Goal: Communication & Community: Answer question/provide support

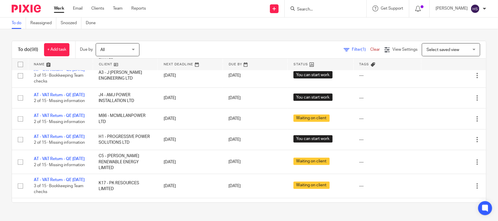
scroll to position [1217, 0]
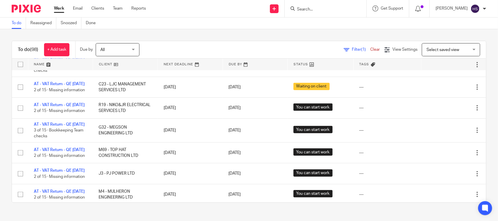
click at [56, 9] on link "Work" at bounding box center [59, 9] width 10 height 6
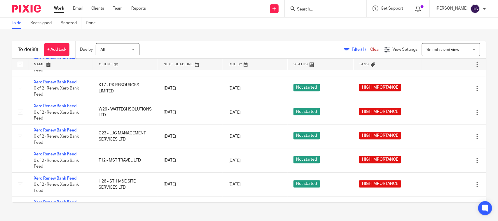
scroll to position [584, 0]
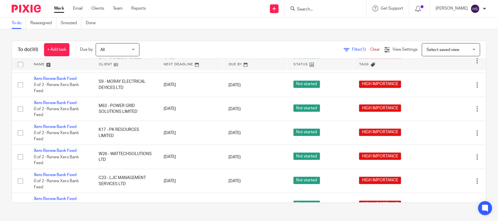
drag, startPoint x: 146, startPoint y: 194, endPoint x: 193, endPoint y: 68, distance: 134.8
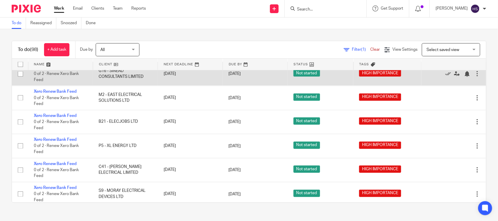
drag, startPoint x: 275, startPoint y: 176, endPoint x: 259, endPoint y: 78, distance: 99.4
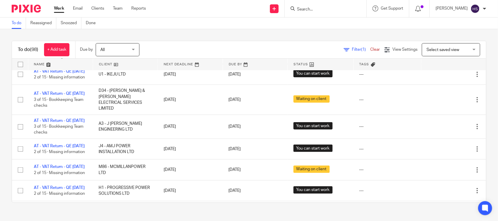
scroll to position [1046, 0]
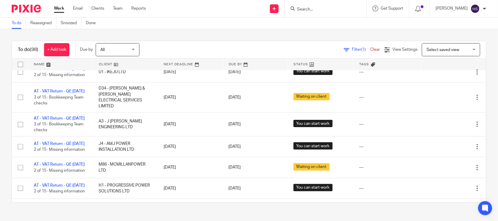
click at [236, 36] on div "To do (98) + Add task Due by All All Today Tomorrow This week Next week This mo…" at bounding box center [249, 121] width 498 height 185
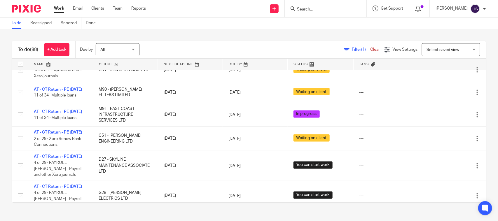
scroll to position [1460, 0]
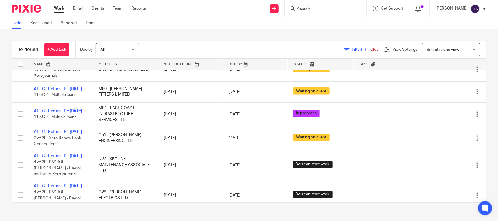
click at [362, 49] on span "(1)" at bounding box center [364, 50] width 5 height 4
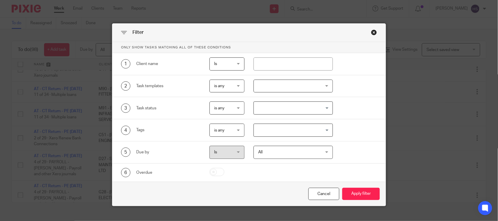
click at [294, 110] on input "Search for option" at bounding box center [292, 108] width 75 height 10
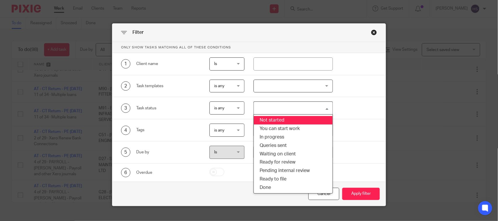
click at [364, 82] on div "2 Task templates is any is any is any is none is_any Admin - Leaver Admin - New…" at bounding box center [244, 86] width 265 height 13
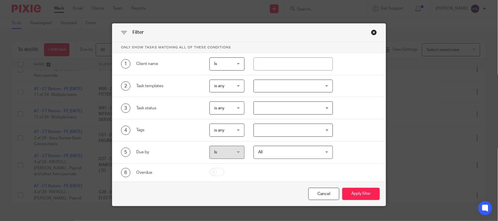
click at [296, 80] on div at bounding box center [293, 86] width 79 height 13
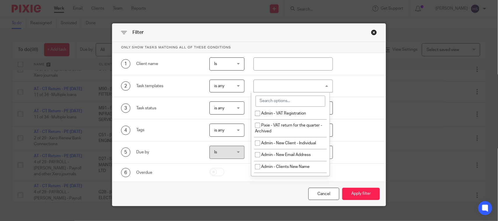
scroll to position [194, 0]
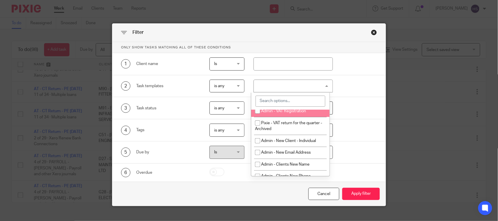
click at [367, 77] on div "2 Task templates is any is any is any is none is_any Admin - Leaver Admin - New…" at bounding box center [249, 86] width 274 height 22
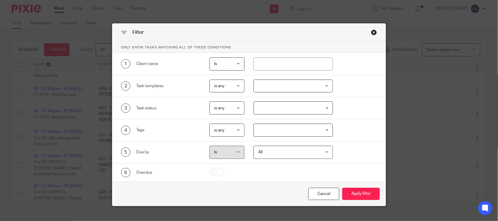
click at [301, 134] on input "Search for option" at bounding box center [292, 130] width 75 height 10
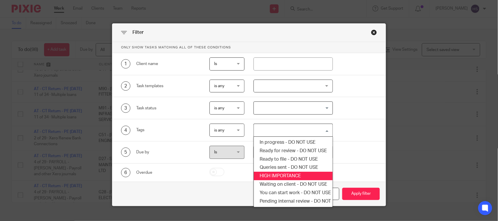
click at [294, 173] on li "HIGH IMPORTANCE" at bounding box center [293, 176] width 79 height 8
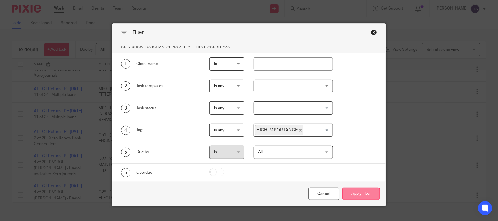
click at [355, 194] on button "Apply filter" at bounding box center [362, 194] width 38 height 13
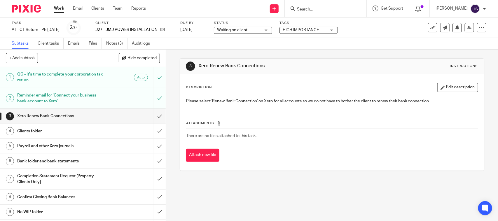
click at [142, 95] on link "2 Reminder email for 'Connect your business bank account to Xero'" at bounding box center [77, 98] width 154 height 21
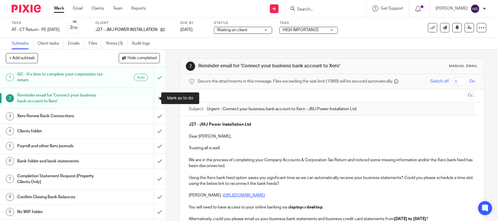
click at [155, 100] on input "submit" at bounding box center [83, 98] width 166 height 21
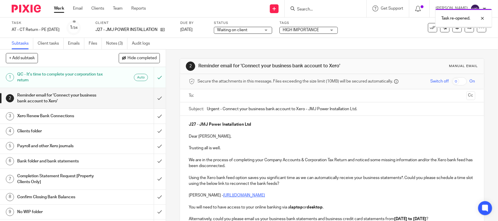
click at [220, 91] on ul at bounding box center [332, 96] width 268 height 10
click at [219, 97] on input "text" at bounding box center [332, 96] width 265 height 7
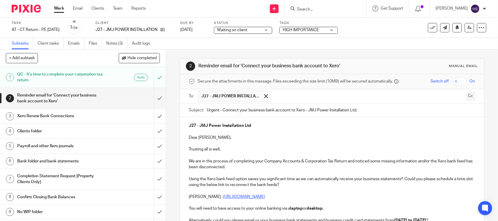
click at [467, 97] on button "Cc" at bounding box center [471, 96] width 9 height 9
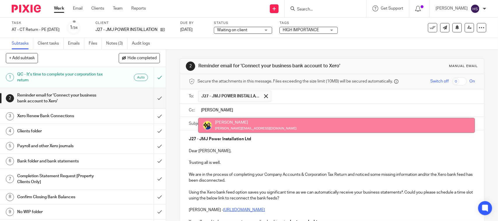
type input "[PERSON_NAME]"
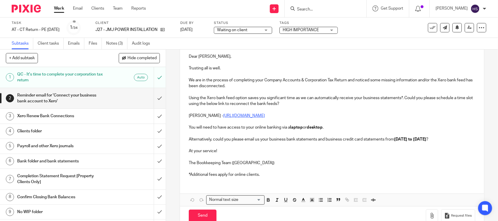
scroll to position [116, 0]
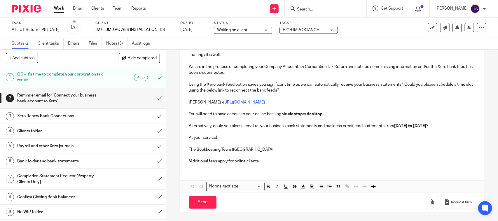
click at [264, 162] on p "*Additional fees apply for online clients." at bounding box center [332, 162] width 286 height 6
click at [321, 205] on button "Save draft" at bounding box center [310, 203] width 37 height 13
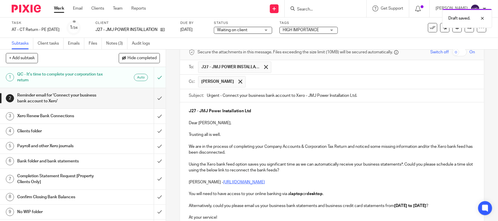
scroll to position [48, 0]
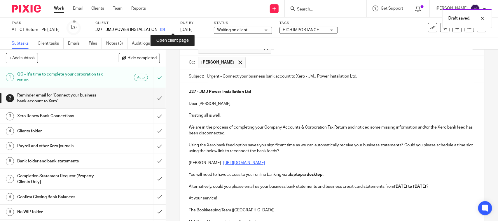
click at [165, 29] on icon at bounding box center [163, 29] width 4 height 4
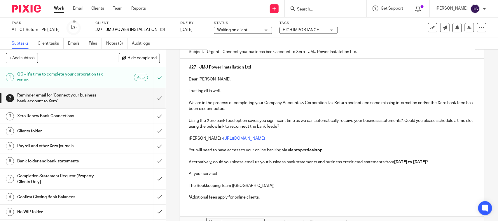
scroll to position [116, 0]
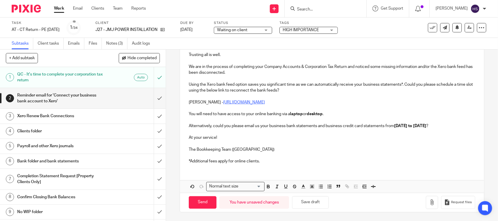
click at [201, 211] on div "Send You have unsaved changes Save draft Request files" at bounding box center [332, 202] width 304 height 19
click at [201, 205] on input "Send" at bounding box center [203, 203] width 28 height 13
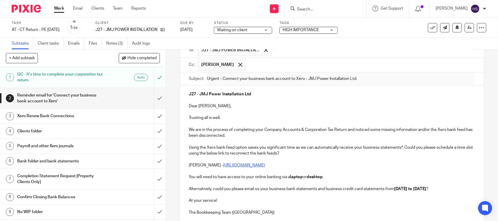
scroll to position [43, 0]
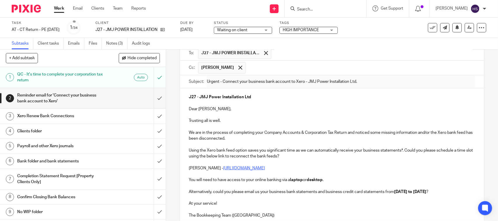
type input "Sent"
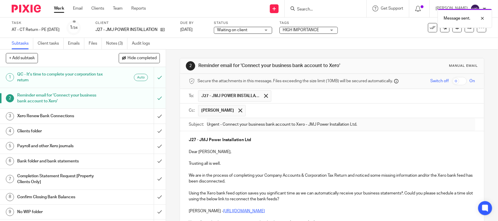
scroll to position [0, 0]
drag, startPoint x: 240, startPoint y: 65, endPoint x: 336, endPoint y: 70, distance: 96.5
click at [336, 70] on div "2 Reminder email for 'Connect your business bank account to Xero' Manual email" at bounding box center [332, 66] width 292 height 9
copy h1 "Connect your business bank account to Xero"
click at [114, 43] on link "Notes (3)" at bounding box center [116, 43] width 21 height 11
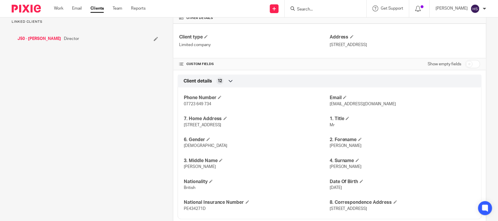
scroll to position [146, 0]
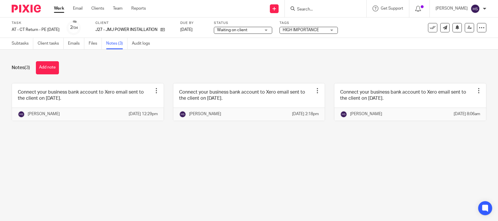
click at [56, 67] on button "Add note" at bounding box center [47, 67] width 23 height 13
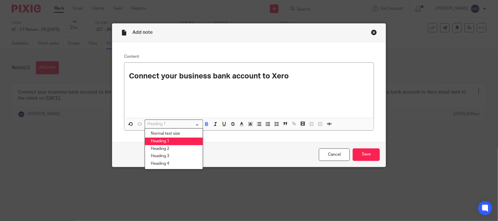
click at [171, 124] on input "Search for option" at bounding box center [173, 124] width 54 height 6
click at [172, 132] on li "Normal text size" at bounding box center [174, 134] width 58 height 8
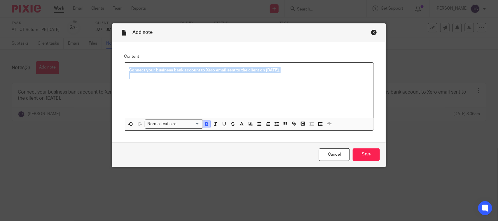
click at [204, 121] on icon "button" at bounding box center [206, 123] width 5 height 5
click at [274, 124] on icon "button" at bounding box center [276, 123] width 5 height 5
click at [312, 72] on p "Connect your business bank account to Xero email sent to the client on [DATE]." at bounding box center [254, 70] width 232 height 6
click at [167, 79] on p at bounding box center [254, 79] width 232 height 6
click at [319, 70] on p "Connect your business bank account to Xero email sent to the client on [DATE]." at bounding box center [254, 70] width 232 height 6
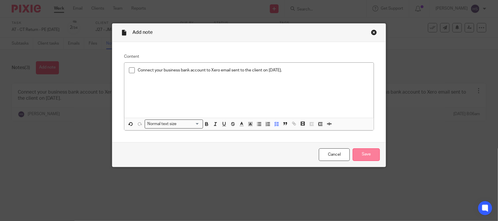
click at [364, 159] on input "Save" at bounding box center [366, 155] width 27 height 13
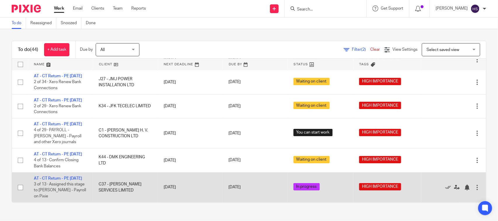
drag, startPoint x: 213, startPoint y: 131, endPoint x: 215, endPoint y: 197, distance: 66.6
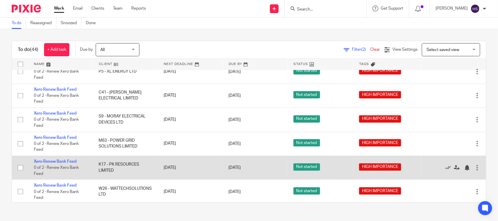
scroll to position [545, 0]
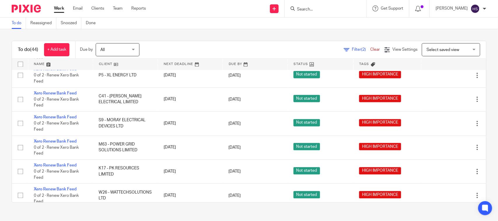
drag, startPoint x: 267, startPoint y: 136, endPoint x: 281, endPoint y: 57, distance: 80.3
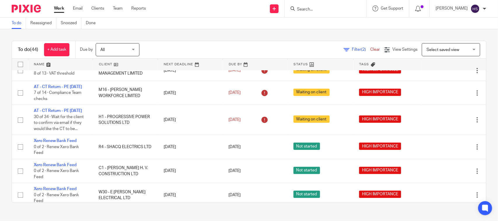
scroll to position [0, 0]
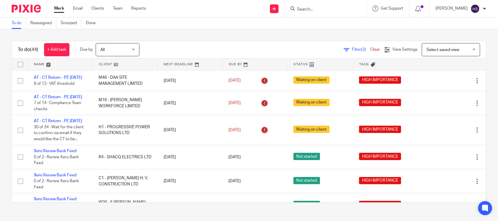
drag, startPoint x: 262, startPoint y: 145, endPoint x: 270, endPoint y: 41, distance: 104.8
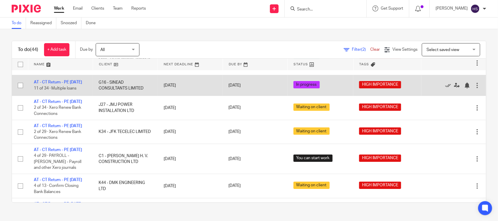
scroll to position [983, 0]
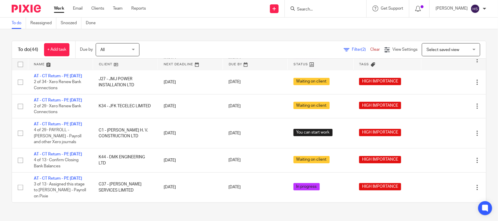
drag, startPoint x: 164, startPoint y: 126, endPoint x: 164, endPoint y: 215, distance: 88.8
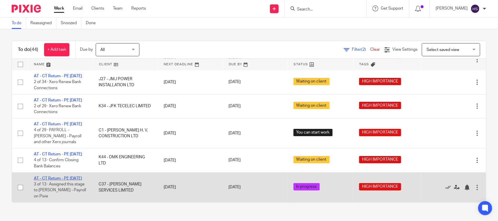
click at [64, 177] on link "AT - CT Return - PE 30-06-2025" at bounding box center [58, 179] width 48 height 4
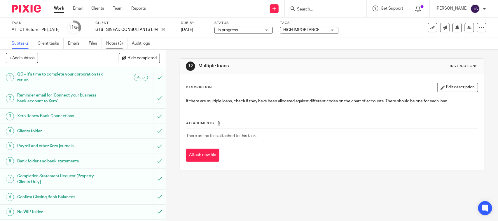
click at [123, 43] on link "Notes (3)" at bounding box center [116, 43] width 21 height 11
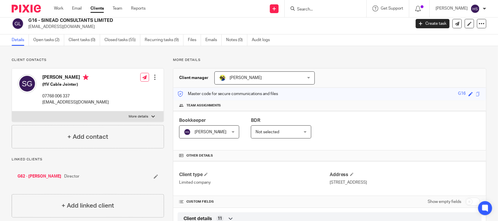
scroll to position [12, 0]
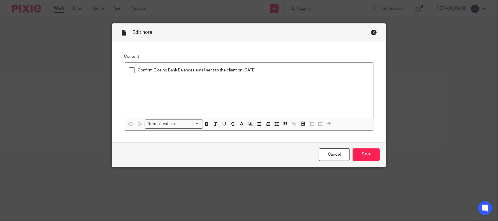
click at [371, 30] on div "Close this dialog window" at bounding box center [374, 32] width 6 height 6
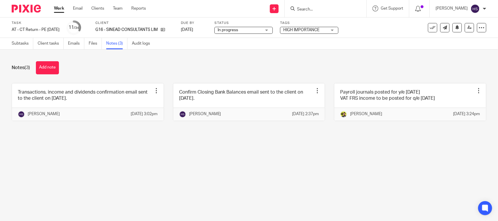
click at [321, 8] on input "Search" at bounding box center [323, 9] width 53 height 5
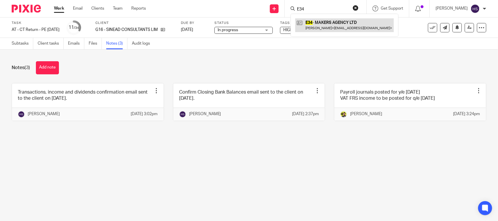
type input "E34"
click at [320, 30] on link at bounding box center [345, 24] width 99 height 13
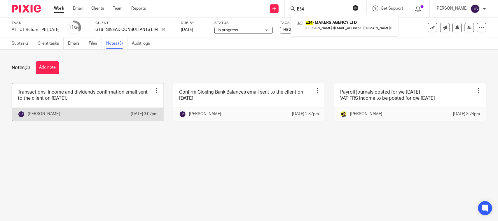
click at [99, 108] on link at bounding box center [88, 102] width 152 height 37
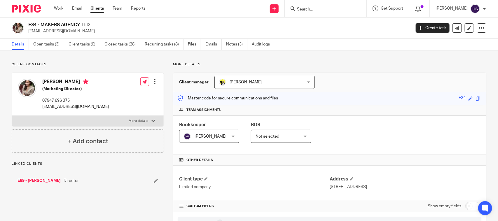
click at [25, 87] on img at bounding box center [27, 88] width 19 height 19
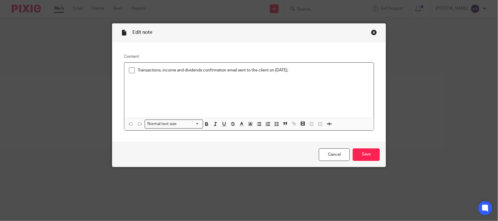
click at [373, 31] on div "Close this dialog window" at bounding box center [374, 32] width 6 height 6
drag, startPoint x: 373, startPoint y: 28, endPoint x: 369, endPoint y: 31, distance: 5.6
click at [373, 28] on div "Edit note" at bounding box center [249, 33] width 274 height 18
click at [371, 32] on div "Close this dialog window" at bounding box center [374, 32] width 6 height 6
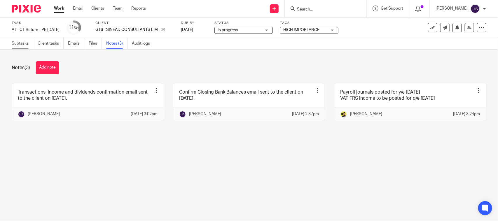
click at [23, 44] on link "Subtasks" at bounding box center [23, 43] width 22 height 11
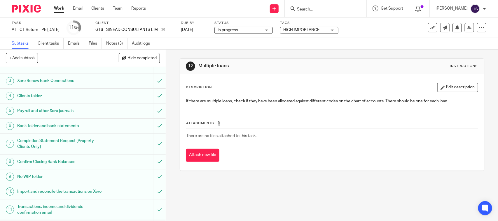
scroll to position [37, 0]
click at [77, 161] on h1 "Confirm Closing Bank Balances" at bounding box center [60, 161] width 87 height 9
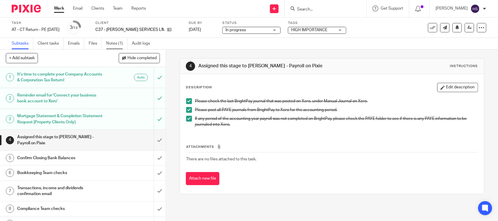
click at [113, 41] on link "Notes (1)" at bounding box center [116, 43] width 21 height 11
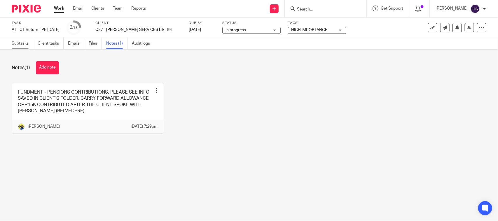
click at [14, 49] on link "Subtasks" at bounding box center [23, 43] width 22 height 11
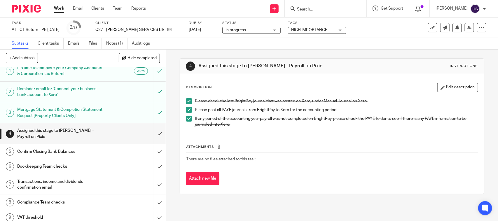
scroll to position [12, 0]
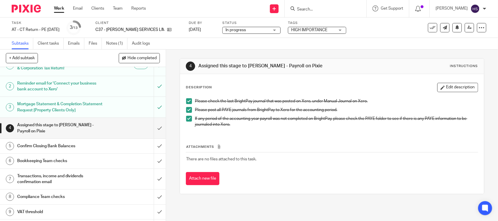
click at [47, 144] on h1 "Confirm Closing Bank Balances" at bounding box center [60, 146] width 87 height 9
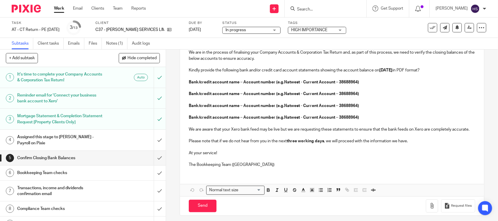
scroll to position [106, 0]
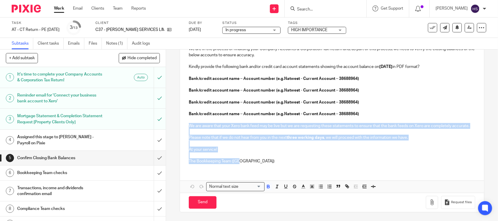
drag, startPoint x: 184, startPoint y: 117, endPoint x: 292, endPoint y: 160, distance: 116.4
click at [292, 160] on div "C37 - NIGEL CATTON SERVICES LIMITED Dear Nigel, We are in the process of finali…" at bounding box center [332, 93] width 304 height 152
copy div "We are aware that your Xero bank feed may be live but we are requesting these s…"
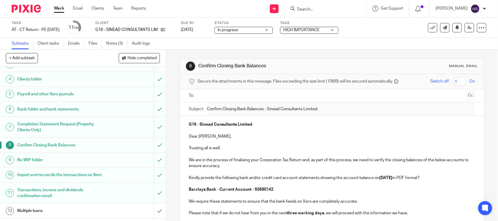
scroll to position [61, 0]
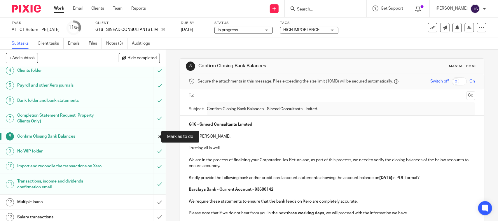
click at [150, 135] on input "submit" at bounding box center [83, 136] width 166 height 15
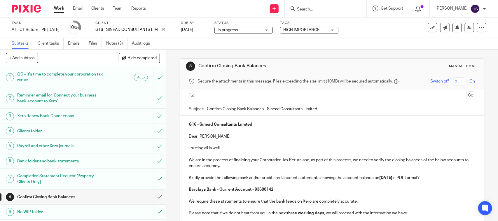
click at [205, 107] on div "Subject: Confirm Closing Bank Balances - Sinead Consultants Limited." at bounding box center [332, 109] width 286 height 13
click at [207, 110] on input "Confirm Closing Bank Balances - Sinead Consultants Limited." at bounding box center [341, 109] width 268 height 13
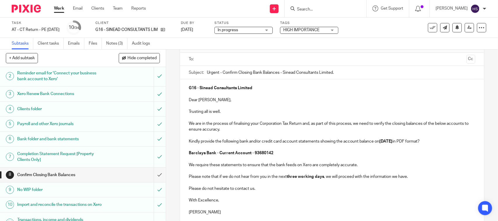
scroll to position [24, 0]
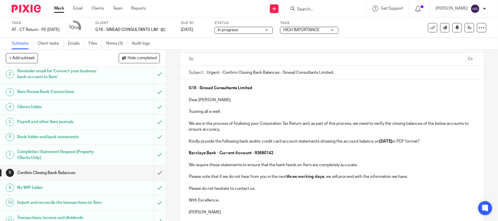
type input "Urgent - Confirm Closing Bank Balances - Sinead Consultants Limited."
click at [209, 4] on div "Send new email Create task Add client Request signature Get Support Contact via…" at bounding box center [327, 8] width 344 height 17
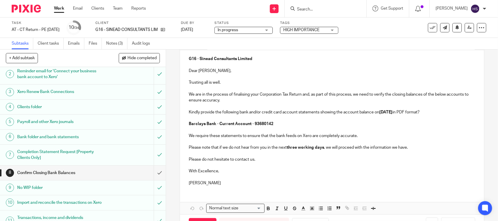
scroll to position [63, 0]
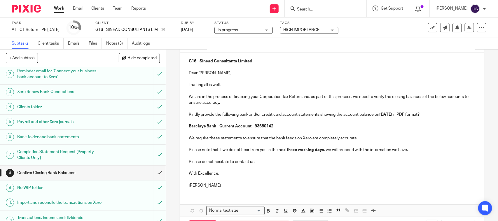
click at [299, 124] on p "Barclays Bank - Current Account - 93680142" at bounding box center [332, 130] width 286 height 12
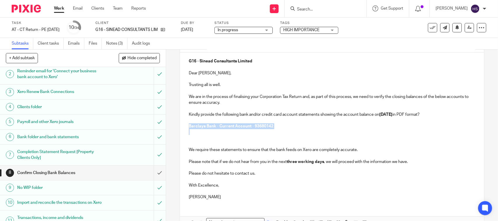
drag, startPoint x: 185, startPoint y: 125, endPoint x: 213, endPoint y: 130, distance: 28.5
click at [213, 130] on div "G16 - Sinead Consultants Limited Dear Sean, Trusting all is well. We are in the…" at bounding box center [332, 129] width 304 height 152
click at [209, 126] on strong "Barclays Bank - Current Account - 93680142" at bounding box center [231, 126] width 85 height 4
click at [213, 127] on strong "Barclays Bank - Current Account - 93680142" at bounding box center [231, 126] width 85 height 4
copy strong "Barclays Bank"
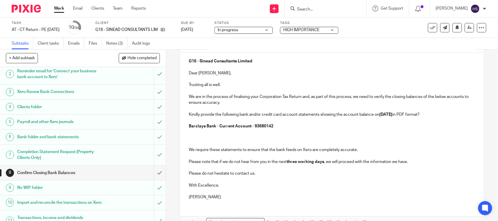
click at [189, 135] on p at bounding box center [332, 132] width 286 height 6
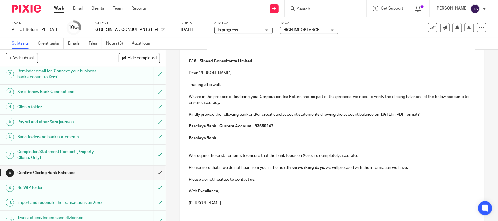
click at [217, 135] on p "Barclays Bank" at bounding box center [332, 138] width 286 height 6
click at [223, 137] on p "Barclays Bank -" at bounding box center [332, 138] width 286 height 6
click at [227, 138] on strong "Barclays Bank - Company" at bounding box center [213, 138] width 49 height 4
click at [301, 137] on p "Barclays Bank - Company Credit Card Account – GBP" at bounding box center [332, 138] width 286 height 6
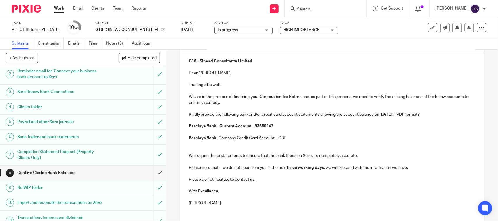
click at [274, 137] on p "Barclays Bank - Company Credit Card Account – GBP" at bounding box center [332, 138] width 286 height 6
drag, startPoint x: 274, startPoint y: 137, endPoint x: 317, endPoint y: 159, distance: 48.2
click at [275, 137] on p "Barclays Bank - Company Credit Card Account – GBP" at bounding box center [332, 138] width 286 height 6
click at [225, 137] on p "Barclays Bank - Company Credit Card Account - GBP" at bounding box center [332, 138] width 286 height 6
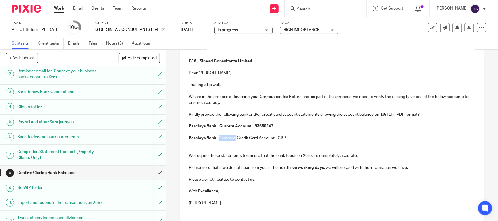
copy p "Company"
click at [225, 138] on p "Barclays Bank - Company Credit Card Account - GBP" at bounding box center [332, 138] width 286 height 6
copy p "Company"
click at [218, 126] on strong "Barclays Bank - Current Account - 93680142" at bounding box center [231, 126] width 85 height 4
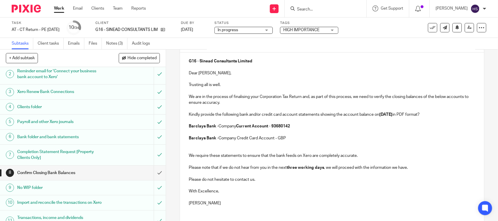
click at [227, 125] on p "Barclays Bank - Company Current Account - 93680142" at bounding box center [332, 127] width 286 height 6
click at [227, 139] on p "Barclays Bank - Company Credit Card Account - GBP" at bounding box center [332, 138] width 286 height 6
click at [274, 140] on p "Barclays Bank - Company Credit Card Account - GBP" at bounding box center [332, 138] width 286 height 6
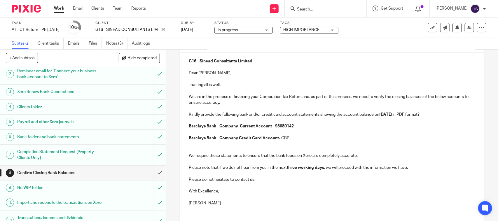
click at [283, 138] on p "Barclays Bank - Company Credit Card Account - GBP" at bounding box center [332, 138] width 286 height 6
click at [292, 138] on p "Barclays Bank - Company Credit Card Account - GBP" at bounding box center [332, 138] width 286 height 6
click at [272, 125] on strong "Current Account - 93680142" at bounding box center [267, 126] width 54 height 4
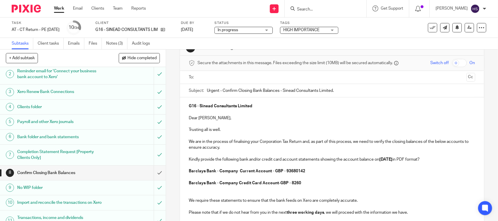
scroll to position [24, 0]
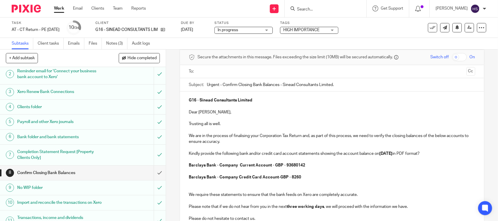
click at [225, 165] on strong "Barclays Bank - Company" at bounding box center [213, 166] width 49 height 4
copy p "Company"
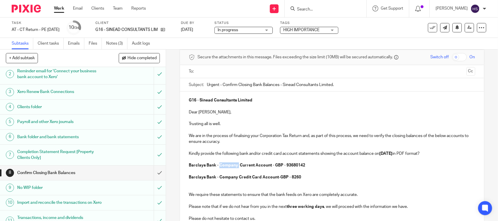
click at [223, 68] on input "text" at bounding box center [332, 71] width 265 height 7
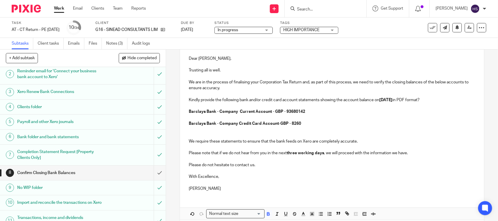
scroll to position [97, 0]
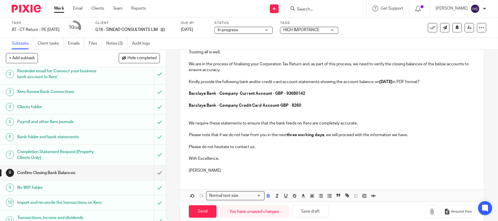
click at [199, 116] on p at bounding box center [332, 115] width 286 height 12
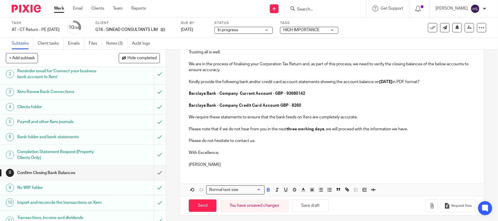
drag, startPoint x: 185, startPoint y: 117, endPoint x: 232, endPoint y: 172, distance: 71.7
click at [232, 172] on div "G16 - Sinead Consultants Limited Dear Sean, Trusting all is well. We are in the…" at bounding box center [332, 96] width 304 height 152
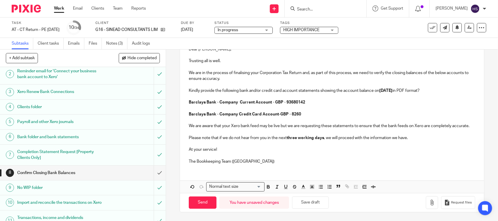
scroll to position [95, 0]
click at [312, 202] on button "Save draft" at bounding box center [310, 203] width 37 height 13
click at [291, 137] on strong "three working days" at bounding box center [305, 138] width 37 height 4
drag, startPoint x: 291, startPoint y: 137, endPoint x: 296, endPoint y: 139, distance: 4.6
click at [291, 137] on strong "three working days" at bounding box center [305, 138] width 37 height 4
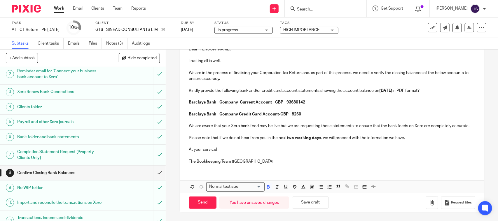
click at [255, 161] on p "The Bookkeeping Team (CT)" at bounding box center [332, 162] width 286 height 6
click at [303, 202] on button "Save draft" at bounding box center [310, 203] width 37 height 13
click at [198, 203] on input "Send" at bounding box center [203, 203] width 28 height 13
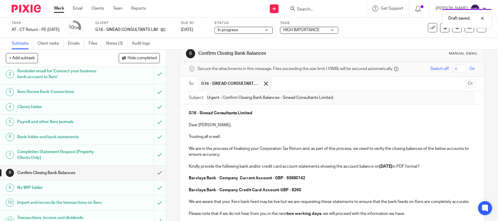
scroll to position [11, 0]
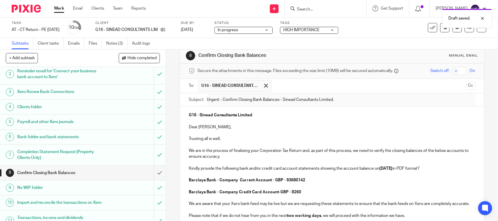
type input "Sent"
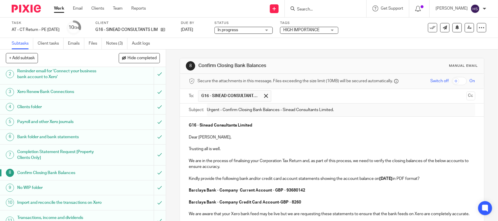
scroll to position [0, 0]
drag, startPoint x: 196, startPoint y: 63, endPoint x: 267, endPoint y: 64, distance: 71.3
click at [267, 64] on h1 "Confirm Closing Bank Balances" at bounding box center [272, 66] width 146 height 6
copy h1 "Confirm Closing Bank Balances"
click at [114, 41] on link "Notes (3)" at bounding box center [116, 43] width 21 height 11
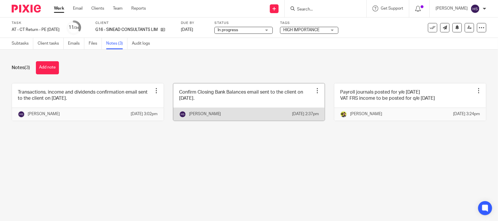
click at [212, 108] on link at bounding box center [249, 102] width 152 height 37
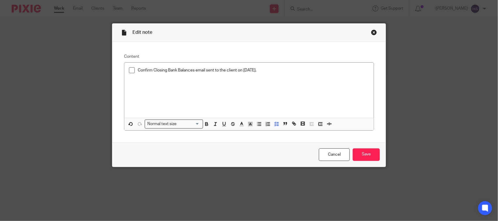
click at [373, 29] on div "Edit note" at bounding box center [249, 33] width 274 height 18
click at [371, 32] on div "Close this dialog window" at bounding box center [374, 32] width 6 height 6
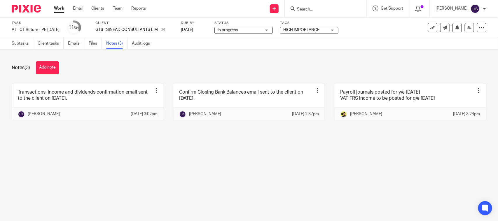
click at [59, 64] on button "Add note" at bounding box center [47, 67] width 23 height 13
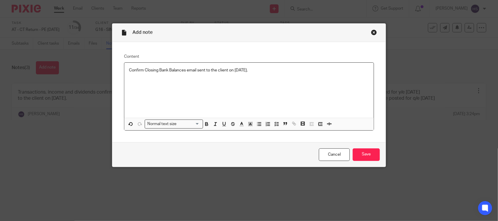
click at [253, 72] on p "Confirm Closing Bank Balances email sent to the client on 11.08.2024." at bounding box center [249, 70] width 240 height 6
click at [370, 152] on input "Save" at bounding box center [366, 155] width 27 height 13
